Goal: Find specific page/section: Find specific page/section

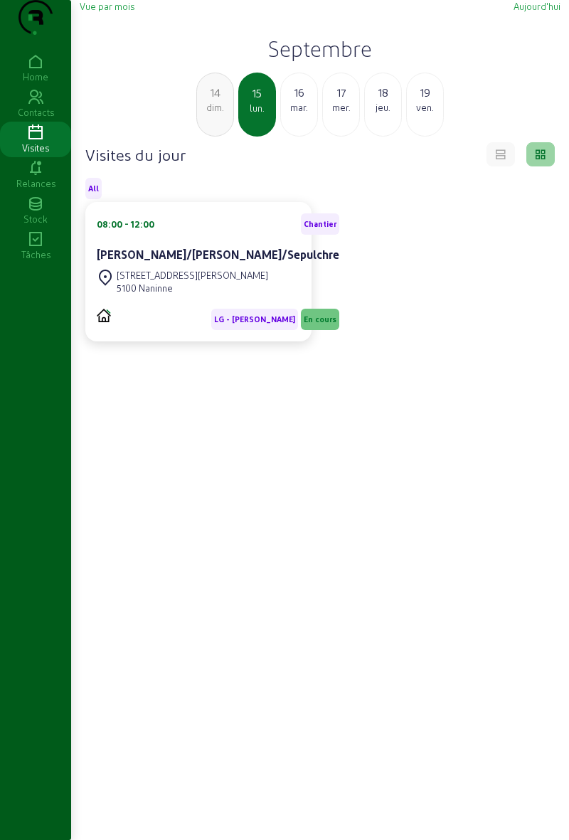
click at [312, 137] on div "[DATE]" at bounding box center [299, 105] width 38 height 64
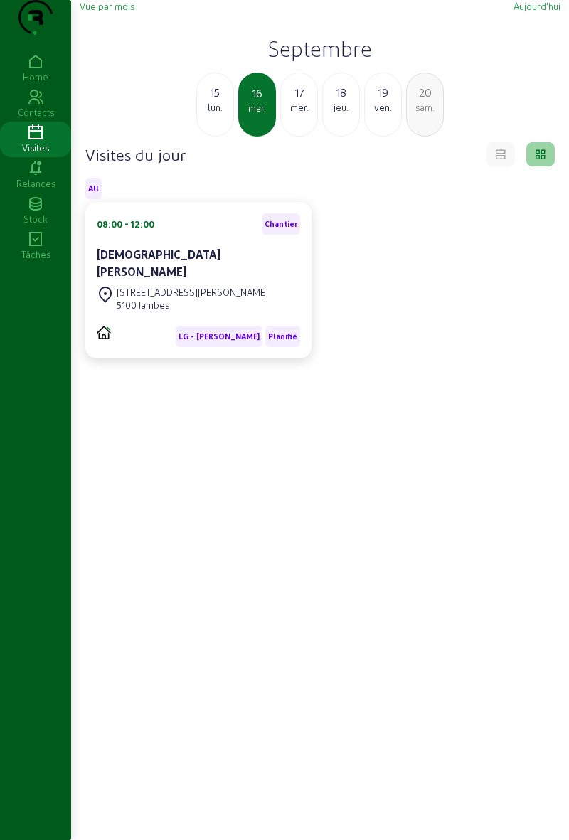
click at [214, 137] on div "15 lun." at bounding box center [215, 105] width 38 height 64
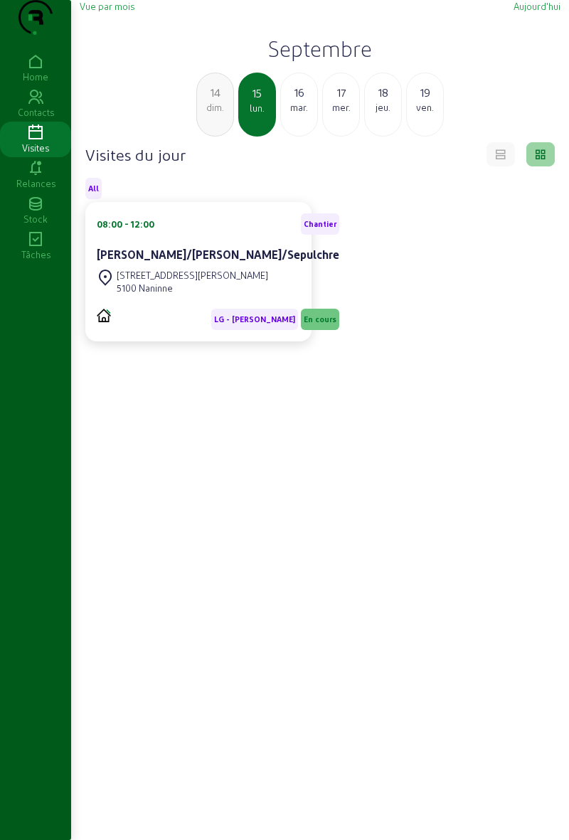
click at [302, 114] on div "mar." at bounding box center [299, 107] width 36 height 13
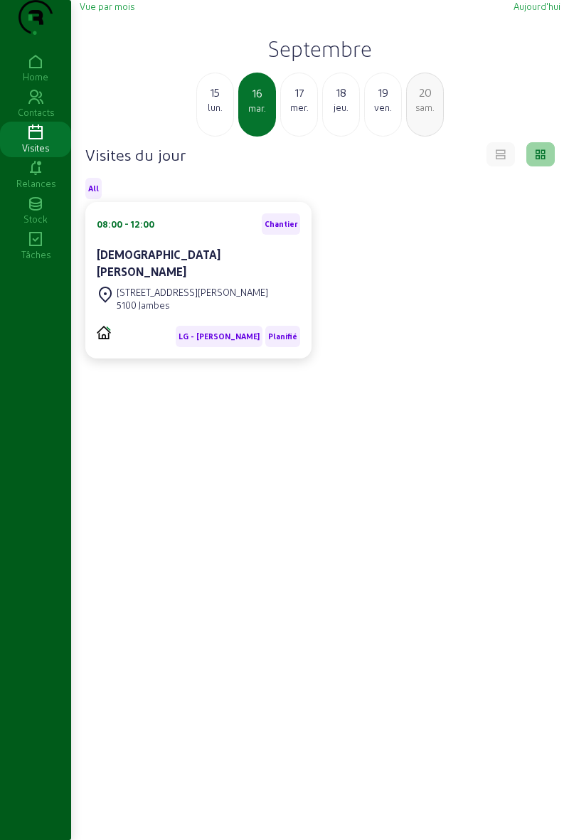
click at [224, 101] on div "15" at bounding box center [215, 92] width 36 height 17
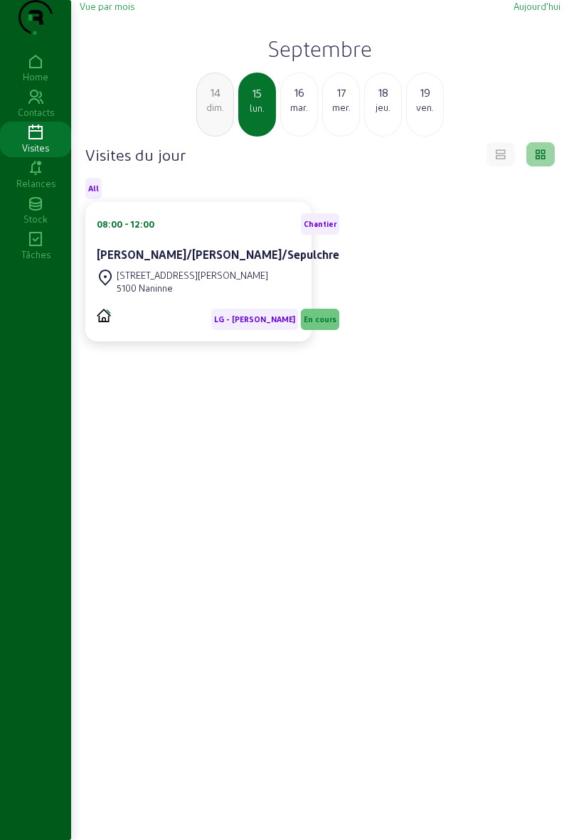
click at [298, 114] on div "mar." at bounding box center [299, 107] width 36 height 13
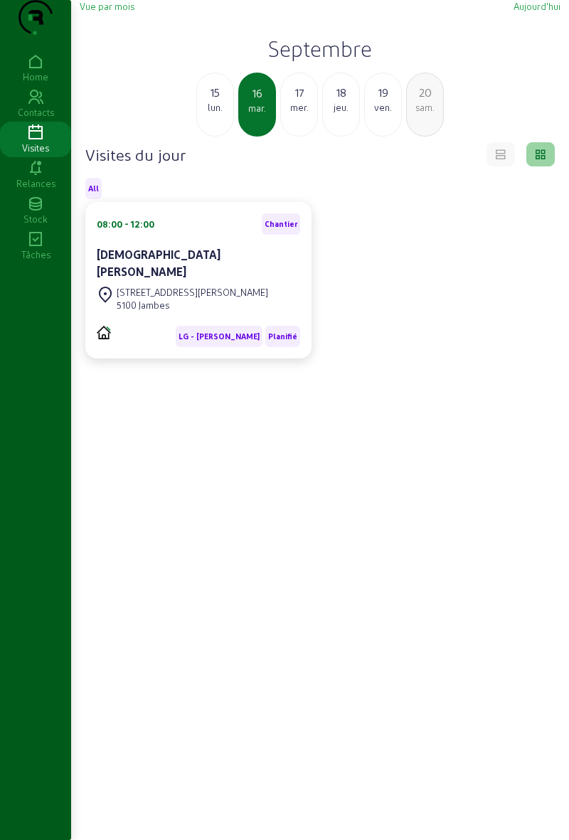
click at [295, 114] on div "mer." at bounding box center [299, 107] width 36 height 13
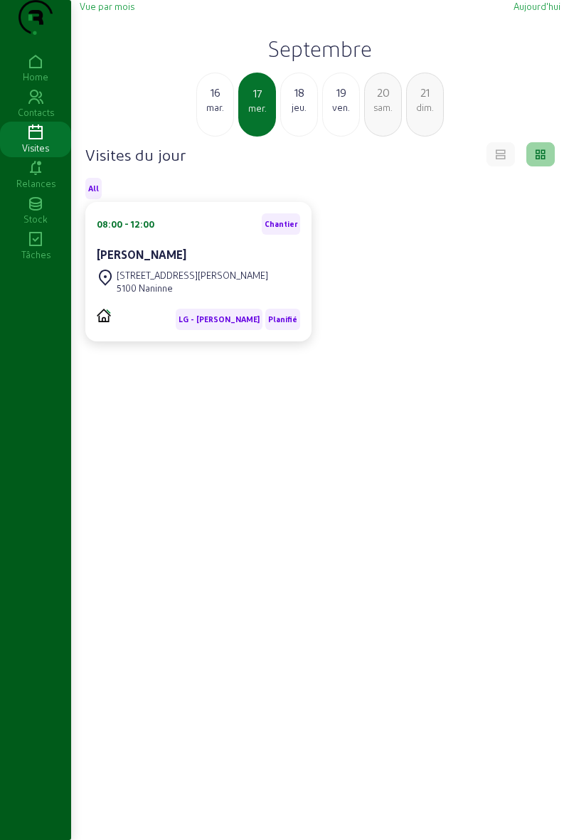
click at [307, 137] on div "18 jeu." at bounding box center [299, 105] width 38 height 64
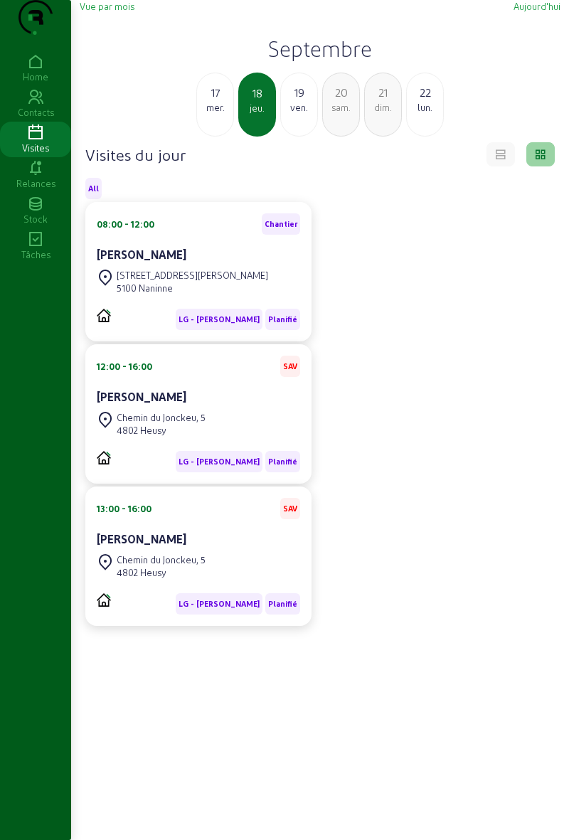
click at [300, 114] on div "ven." at bounding box center [299, 107] width 36 height 13
